Goal: Task Accomplishment & Management: Use online tool/utility

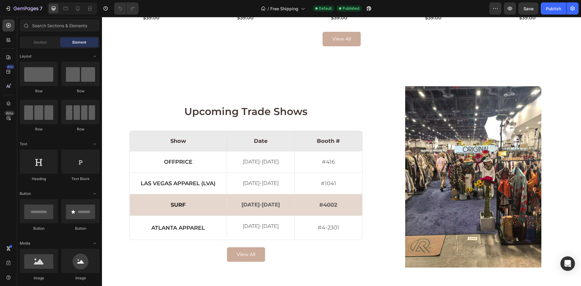
scroll to position [757, 0]
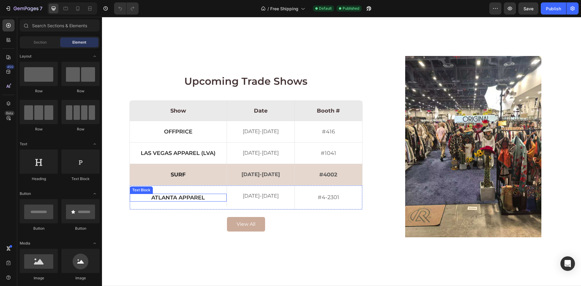
click at [182, 198] on p "Atlanta Apparel" at bounding box center [178, 197] width 94 height 5
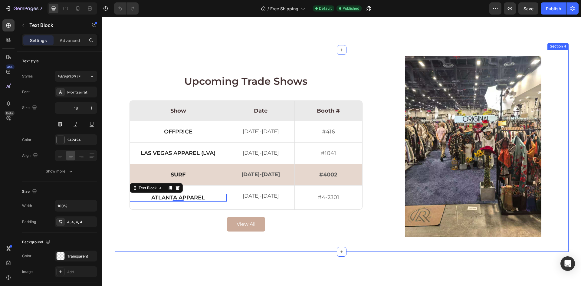
click at [115, 61] on div "Upcoming Trade Shows Heading Show Text Block Date Text Block Booth # Text Block…" at bounding box center [342, 151] width 454 height 202
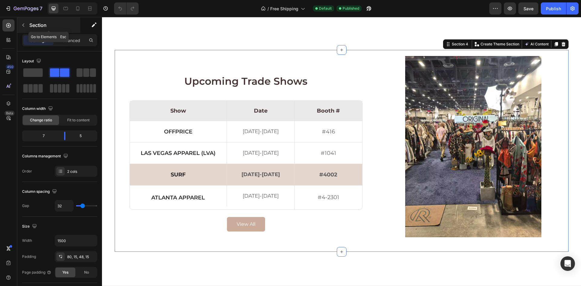
click at [31, 25] on p "Section" at bounding box center [54, 24] width 50 height 7
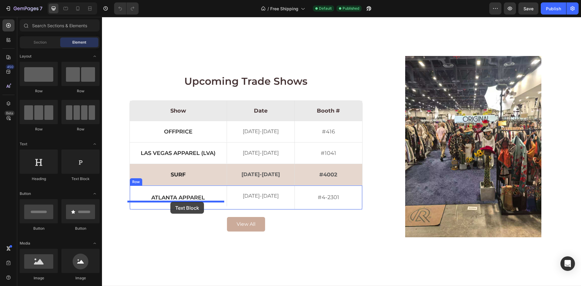
drag, startPoint x: 177, startPoint y: 185, endPoint x: 170, endPoint y: 202, distance: 18.1
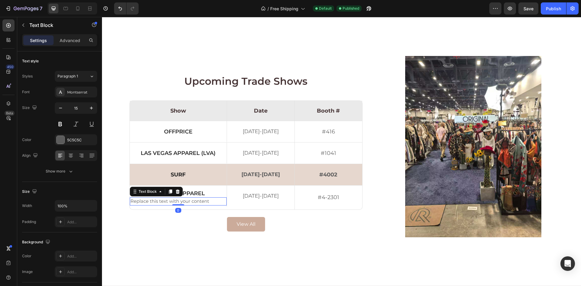
click at [174, 203] on div "Replace this text with your content" at bounding box center [178, 201] width 97 height 8
click at [174, 203] on p "Replace this text with your content" at bounding box center [179, 201] width 96 height 7
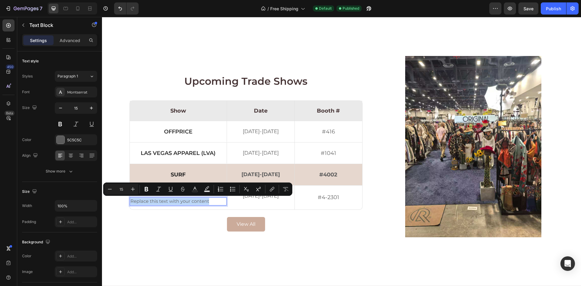
click at [174, 203] on p "Replace this text with your content" at bounding box center [179, 201] width 96 height 7
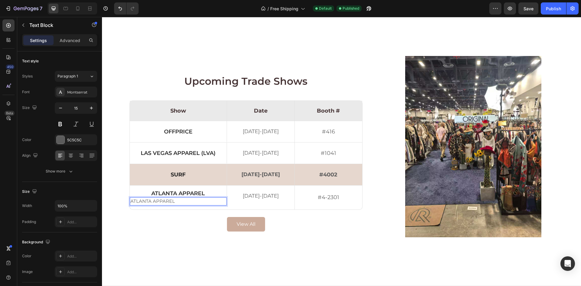
click at [174, 203] on p "ATLANTA APPAREL" at bounding box center [179, 201] width 96 height 7
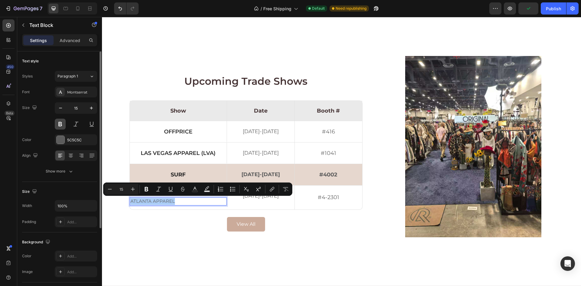
click at [63, 126] on button at bounding box center [60, 124] width 11 height 11
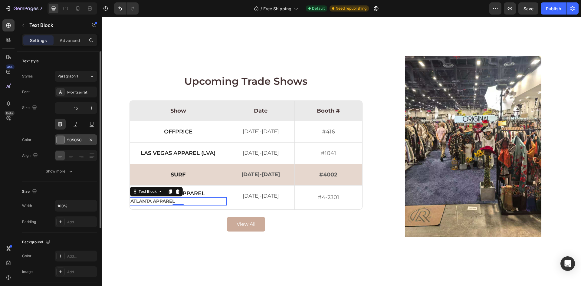
click at [80, 137] on div "5C5C5C" at bounding box center [76, 139] width 42 height 11
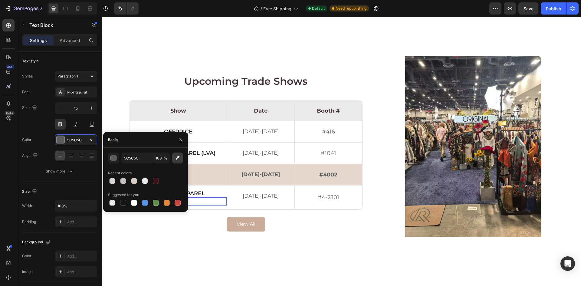
click at [176, 159] on icon "button" at bounding box center [178, 158] width 4 height 4
click at [178, 143] on button "button" at bounding box center [181, 140] width 10 height 10
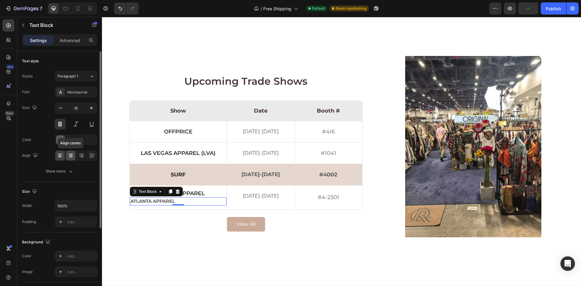
click at [74, 155] on icon at bounding box center [71, 156] width 6 height 6
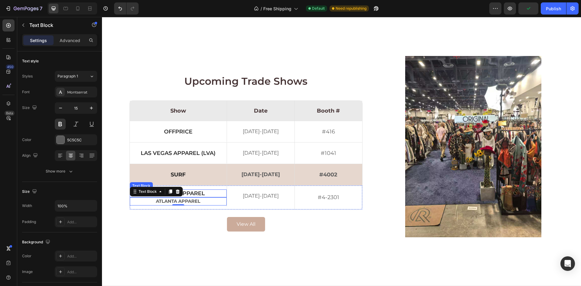
click at [203, 193] on p "Atlanta Apparel" at bounding box center [178, 193] width 94 height 5
click at [201, 201] on p "ATLANTA APPAREL" at bounding box center [179, 201] width 96 height 7
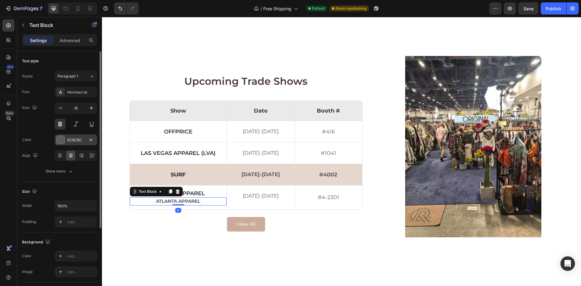
click at [76, 135] on div "5C5C5C" at bounding box center [76, 139] width 42 height 11
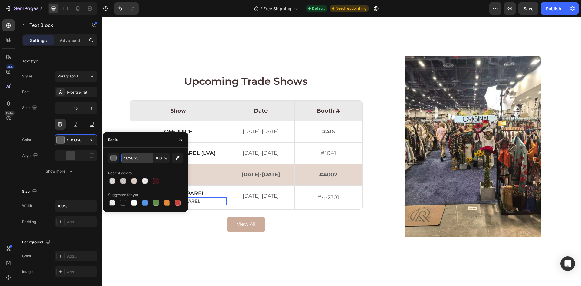
click at [132, 159] on input "5C5C5C" at bounding box center [136, 158] width 31 height 11
type input "242424"
click at [90, 110] on icon "button" at bounding box center [91, 108] width 6 height 6
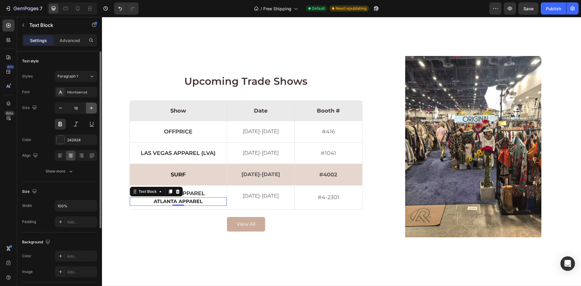
click at [90, 110] on icon "button" at bounding box center [91, 108] width 6 height 6
type input "18"
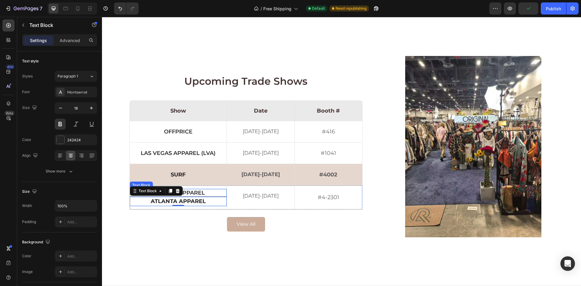
click at [200, 191] on p "Atlanta Apparel" at bounding box center [178, 192] width 94 height 5
click at [200, 201] on p "ATLANTA APPAREL" at bounding box center [179, 201] width 96 height 8
click at [198, 191] on p "Atlanta Apparel" at bounding box center [178, 192] width 94 height 5
click at [197, 201] on p "ATLANTA APPAREL" at bounding box center [179, 201] width 96 height 8
click at [64, 126] on button at bounding box center [60, 124] width 11 height 11
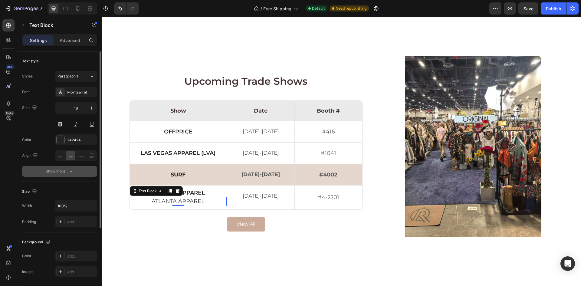
click at [61, 175] on button "Show more" at bounding box center [59, 171] width 75 height 11
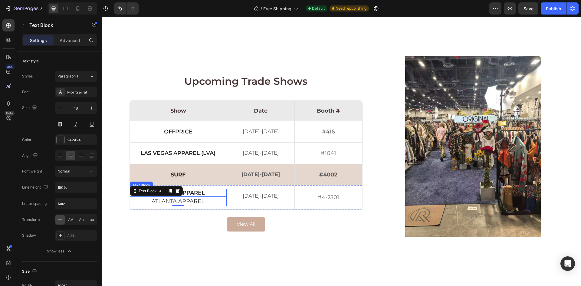
click at [191, 191] on p "Atlanta Apparel" at bounding box center [178, 192] width 94 height 5
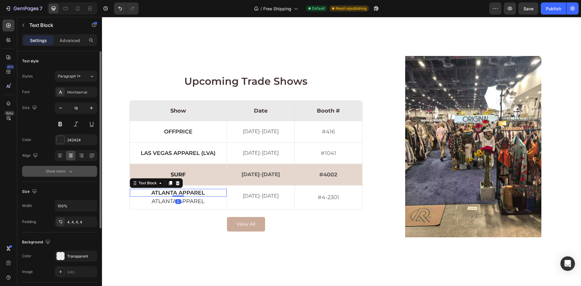
click at [62, 171] on div "Show more" at bounding box center [60, 171] width 28 height 6
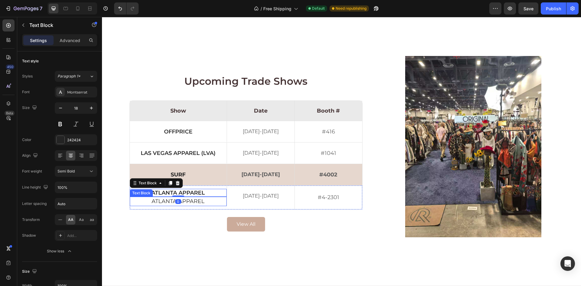
click at [190, 203] on p "ATLANTA APPAREL" at bounding box center [179, 201] width 96 height 8
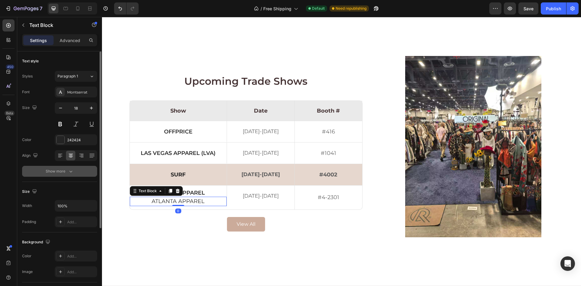
click at [72, 175] on button "Show more" at bounding box center [59, 171] width 75 height 11
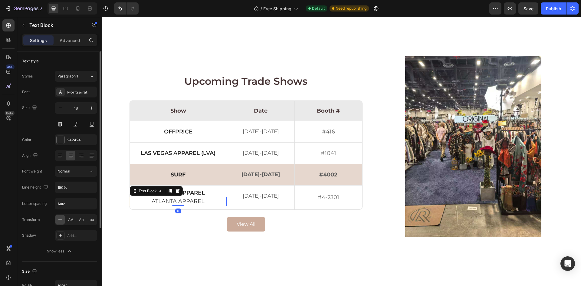
click at [84, 178] on div "Font Montserrat Size 18 Color 242424 Align Font weight Normal Line height 150% …" at bounding box center [59, 172] width 75 height 170
click at [86, 175] on button "Normal" at bounding box center [76, 171] width 42 height 11
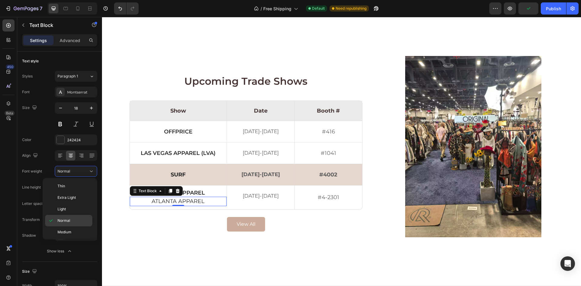
scroll to position [47, 0]
click at [79, 199] on p "Semi Bold" at bounding box center [74, 196] width 32 height 5
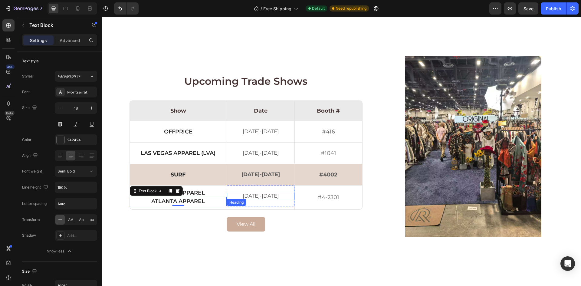
click at [251, 196] on h2 "[DATE]-[DATE]" at bounding box center [261, 196] width 68 height 6
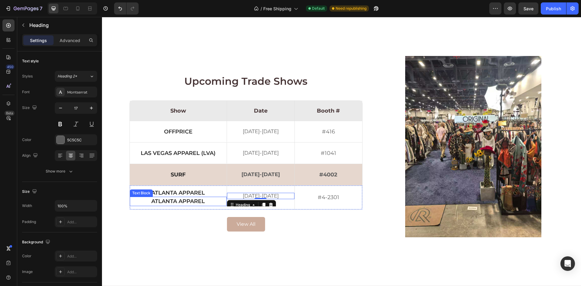
click at [191, 199] on p "ATLANTA APPAREL" at bounding box center [179, 201] width 96 height 8
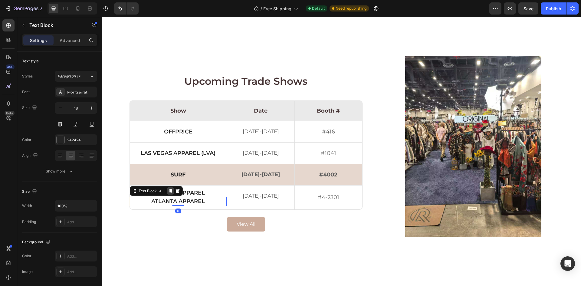
click at [169, 190] on icon at bounding box center [170, 191] width 3 height 4
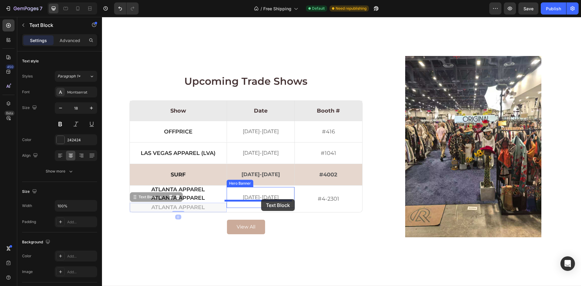
drag, startPoint x: 137, startPoint y: 199, endPoint x: 261, endPoint y: 199, distance: 124.2
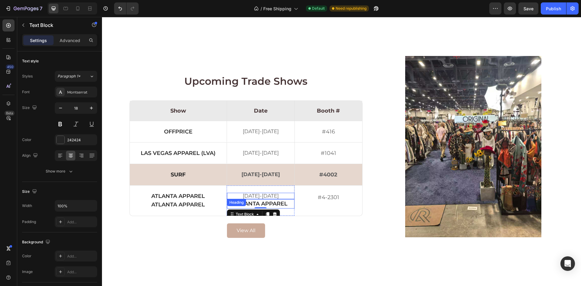
click at [270, 195] on h2 "[DATE]-[DATE]" at bounding box center [261, 196] width 68 height 6
click at [270, 203] on icon at bounding box center [271, 205] width 4 height 4
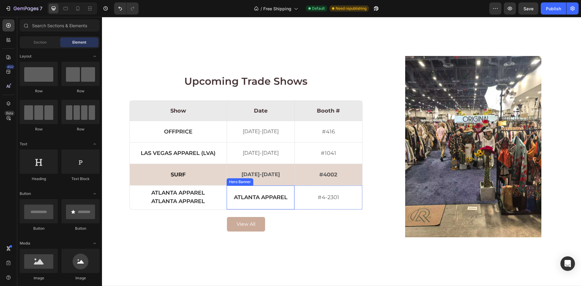
click at [266, 198] on p "ATLANTA APPAREL" at bounding box center [261, 197] width 66 height 8
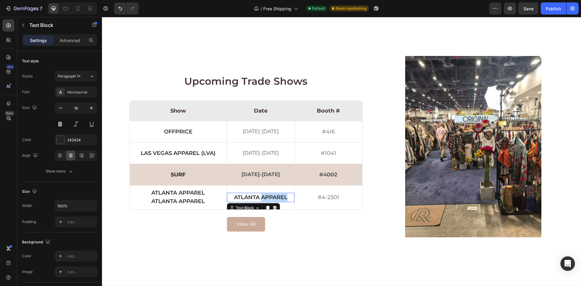
click at [266, 198] on p "ATLANTA APPAREL" at bounding box center [261, 197] width 66 height 8
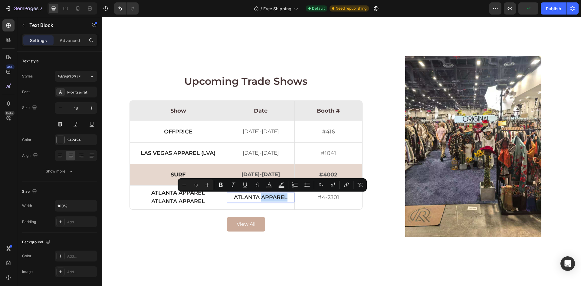
click at [266, 198] on p "ATLANTA APPAREL" at bounding box center [261, 197] width 66 height 8
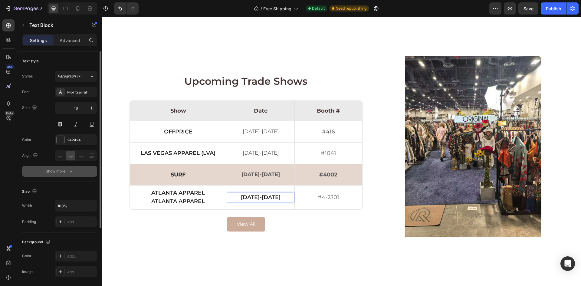
click at [67, 175] on button "Show more" at bounding box center [59, 171] width 75 height 11
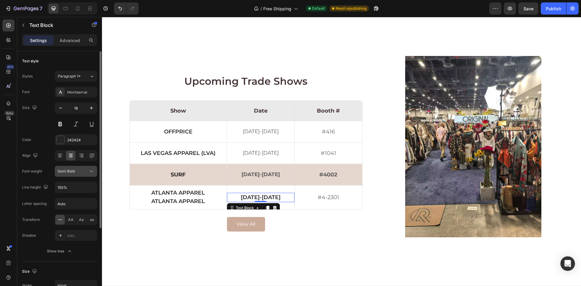
click at [71, 175] on button "Semi Bold" at bounding box center [76, 171] width 42 height 11
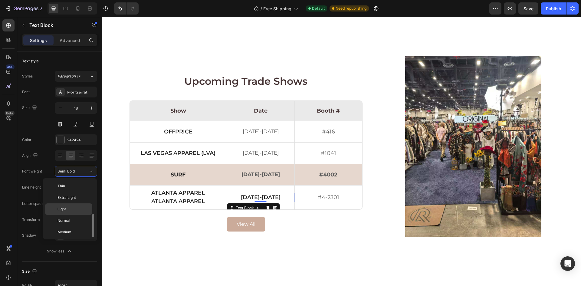
scroll to position [22, 0]
click at [74, 205] on div "Normal" at bounding box center [68, 211] width 47 height 12
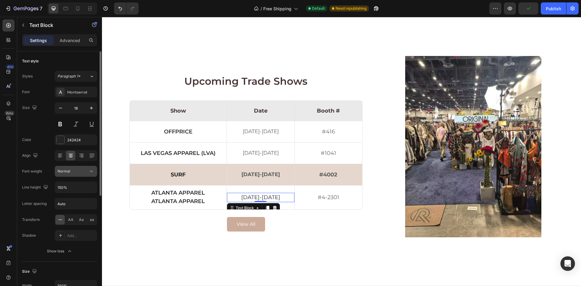
click at [78, 174] on div "Normal" at bounding box center [76, 171] width 37 height 6
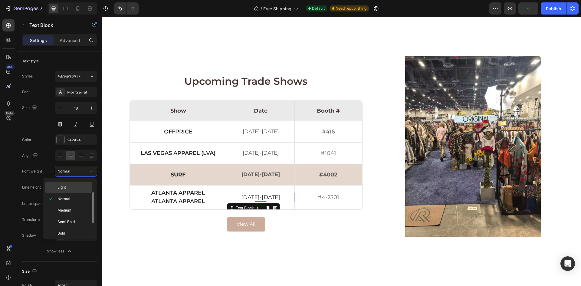
click at [74, 188] on p "Light" at bounding box center [74, 187] width 32 height 5
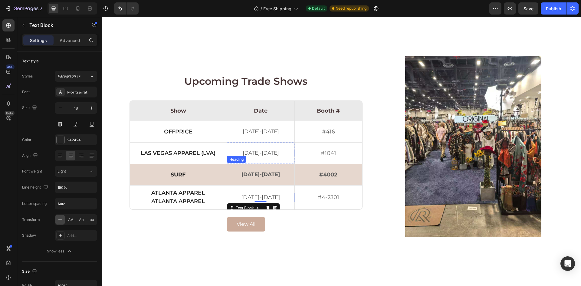
click at [267, 154] on h2 "[DATE]-[DATE]" at bounding box center [261, 153] width 68 height 6
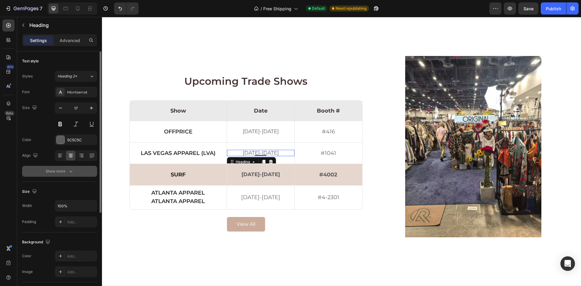
click at [68, 168] on button "Show more" at bounding box center [59, 171] width 75 height 11
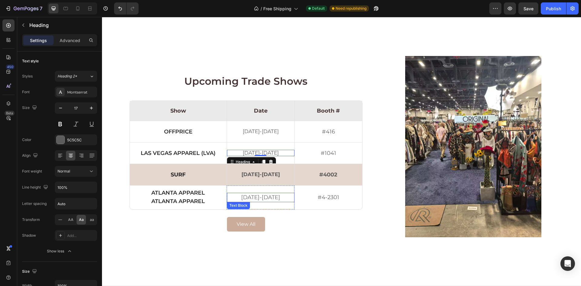
click at [255, 195] on p "[DATE]-[DATE]" at bounding box center [261, 197] width 66 height 8
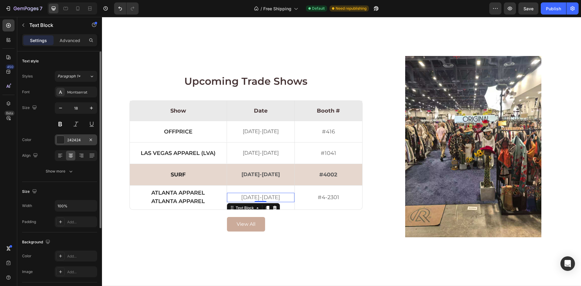
click at [70, 140] on div "242424" at bounding box center [76, 139] width 18 height 5
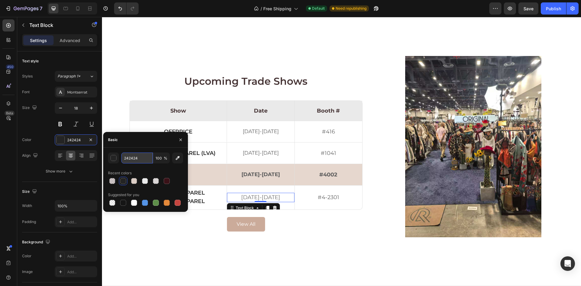
click at [141, 162] on input "242424" at bounding box center [136, 158] width 31 height 11
type input "5c5c5c"
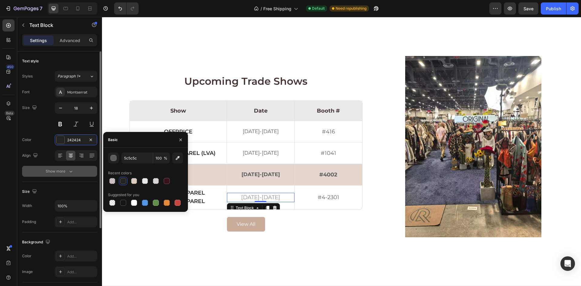
click at [78, 171] on button "Show more" at bounding box center [59, 171] width 75 height 11
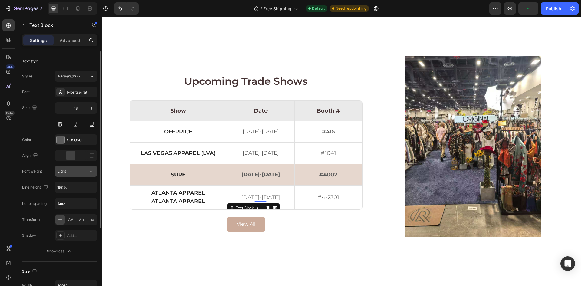
click at [77, 171] on div "Light" at bounding box center [73, 171] width 31 height 5
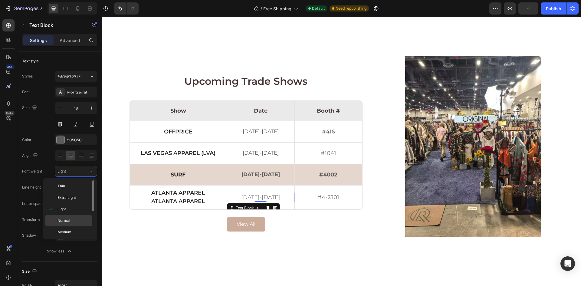
click at [73, 219] on p "Normal" at bounding box center [74, 220] width 32 height 5
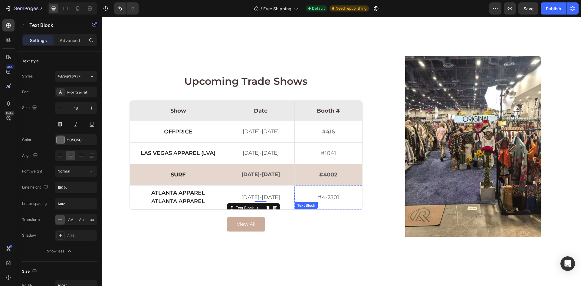
click at [314, 197] on p "#4-2301" at bounding box center [329, 197] width 66 height 8
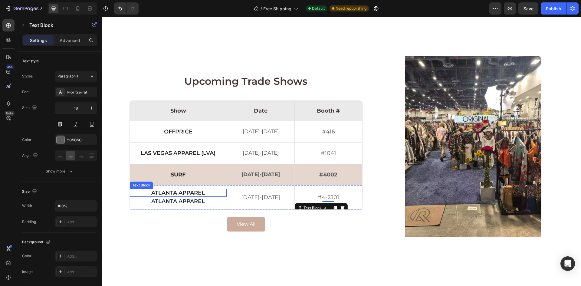
click at [195, 193] on p "Atlanta Apparel" at bounding box center [178, 192] width 94 height 5
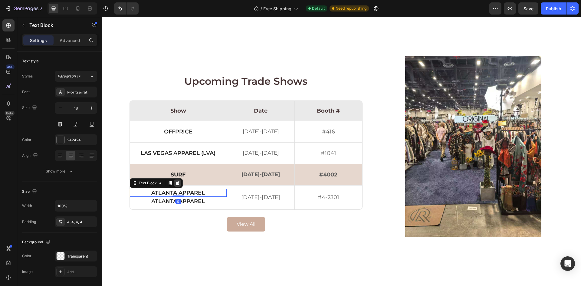
click at [176, 183] on icon at bounding box center [178, 183] width 4 height 4
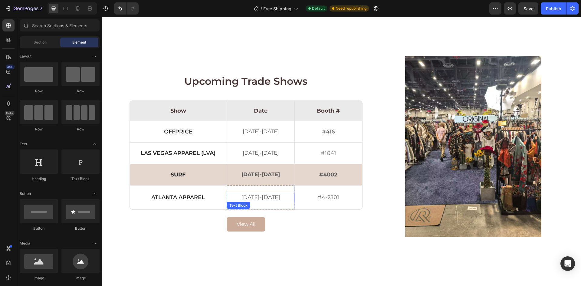
click at [246, 199] on p "[DATE]-[DATE]" at bounding box center [261, 197] width 66 height 8
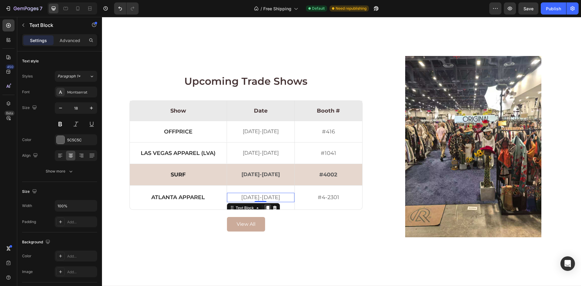
click at [266, 208] on icon at bounding box center [267, 208] width 3 height 4
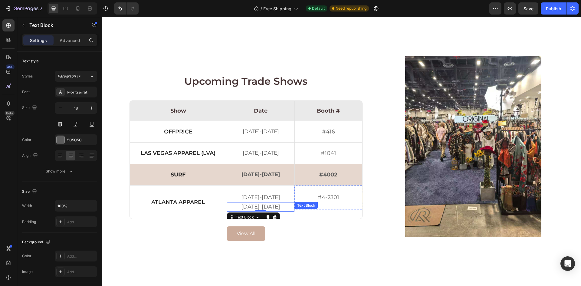
click at [322, 200] on p "#4-2301" at bounding box center [329, 197] width 66 height 8
click at [239, 208] on p "[DATE]-[DATE]" at bounding box center [261, 207] width 66 height 8
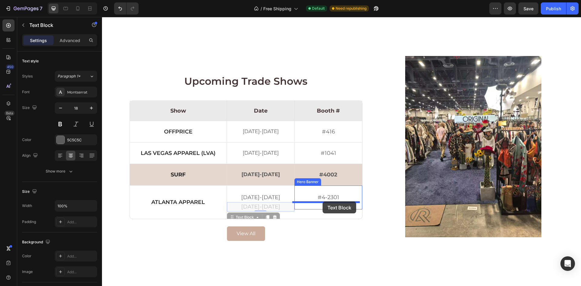
drag, startPoint x: 231, startPoint y: 214, endPoint x: 323, endPoint y: 202, distance: 92.2
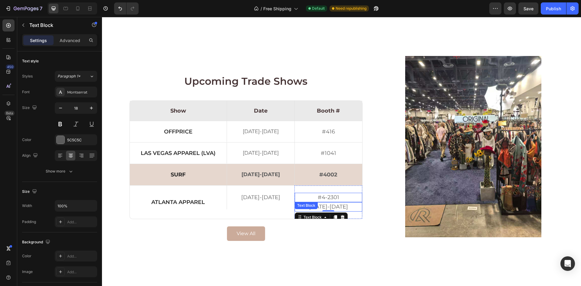
click at [341, 198] on p "#4-2301" at bounding box center [329, 197] width 66 height 8
click at [340, 210] on icon at bounding box center [342, 208] width 5 height 5
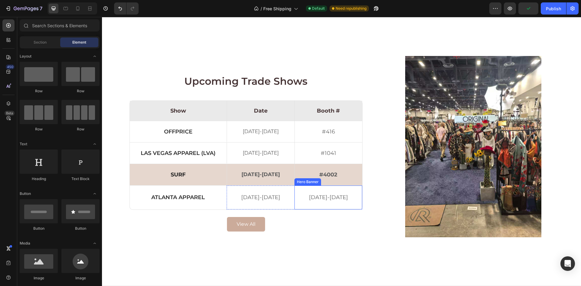
click at [332, 200] on p "[DATE]-[DATE]" at bounding box center [329, 197] width 66 height 8
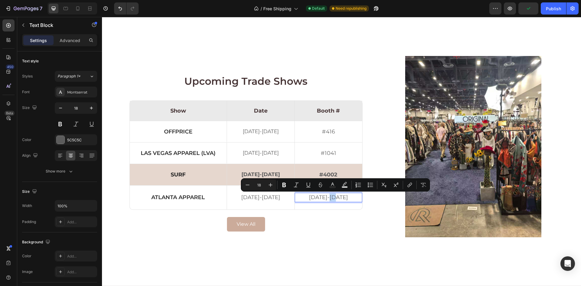
click at [332, 200] on p "[DATE]-[DATE]" at bounding box center [329, 197] width 66 height 8
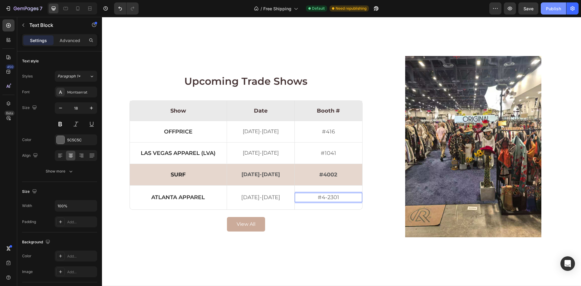
click at [555, 6] on div "Publish" at bounding box center [553, 8] width 15 height 6
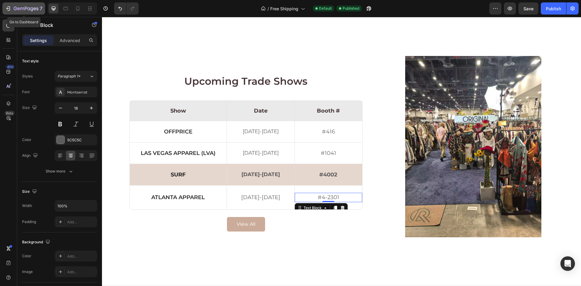
click at [13, 6] on div "7" at bounding box center [23, 8] width 37 height 7
